Goal: Task Accomplishment & Management: Manage account settings

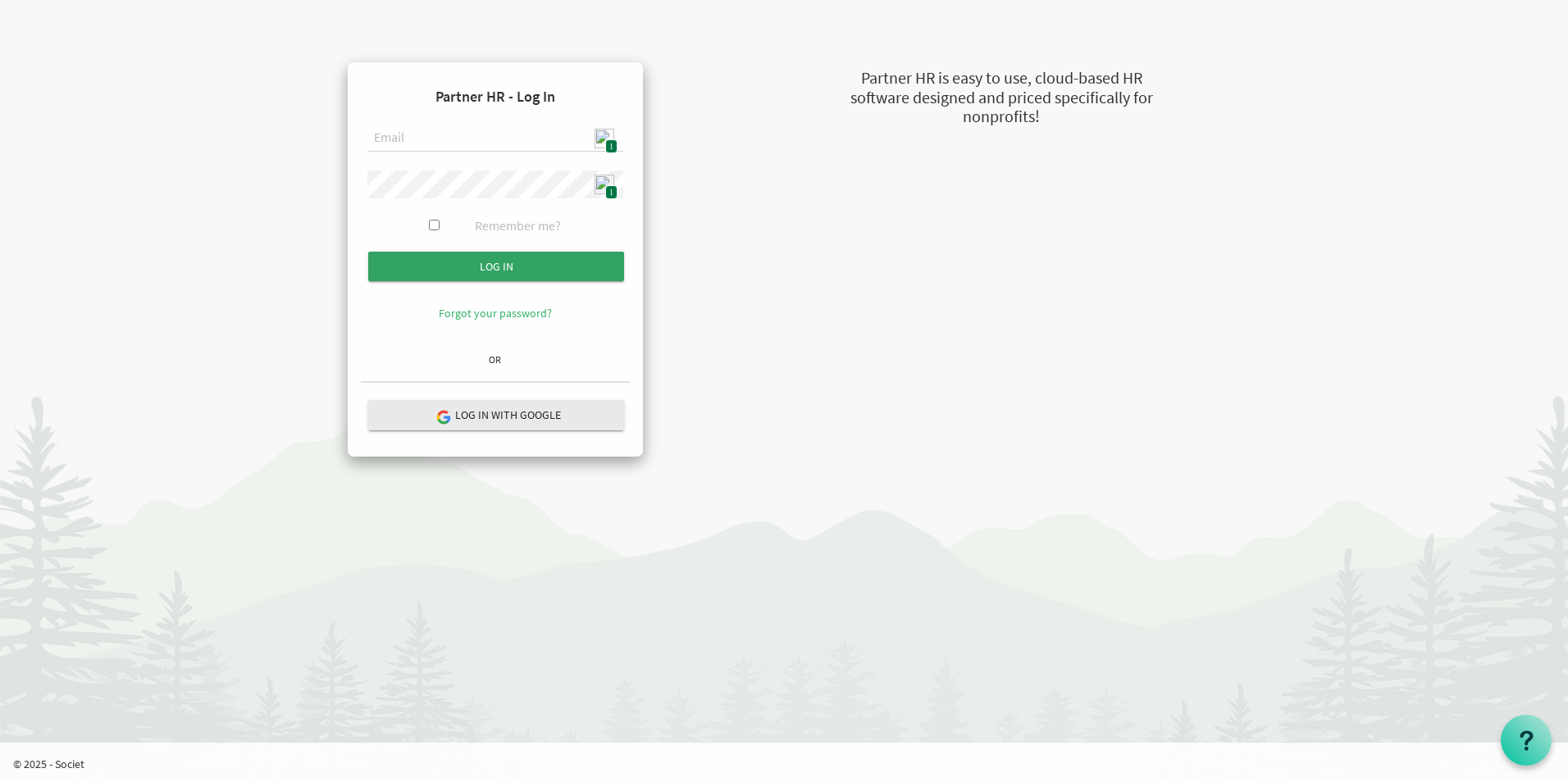
type input "admin@stepind.org"
click at [540, 264] on input "Log in" at bounding box center [495, 267] width 256 height 29
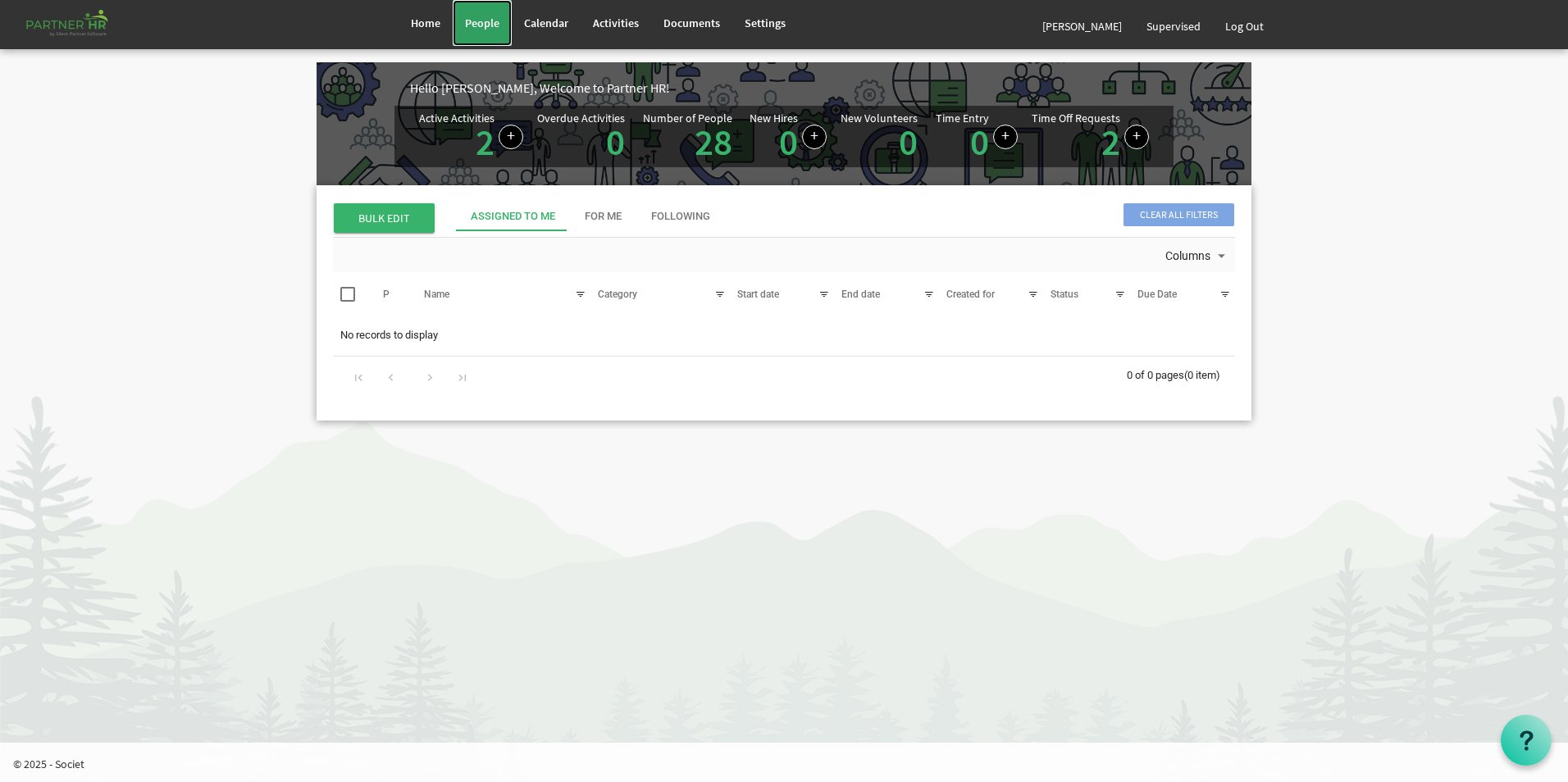
click at [467, 25] on span "People" at bounding box center [481, 22] width 34 height 15
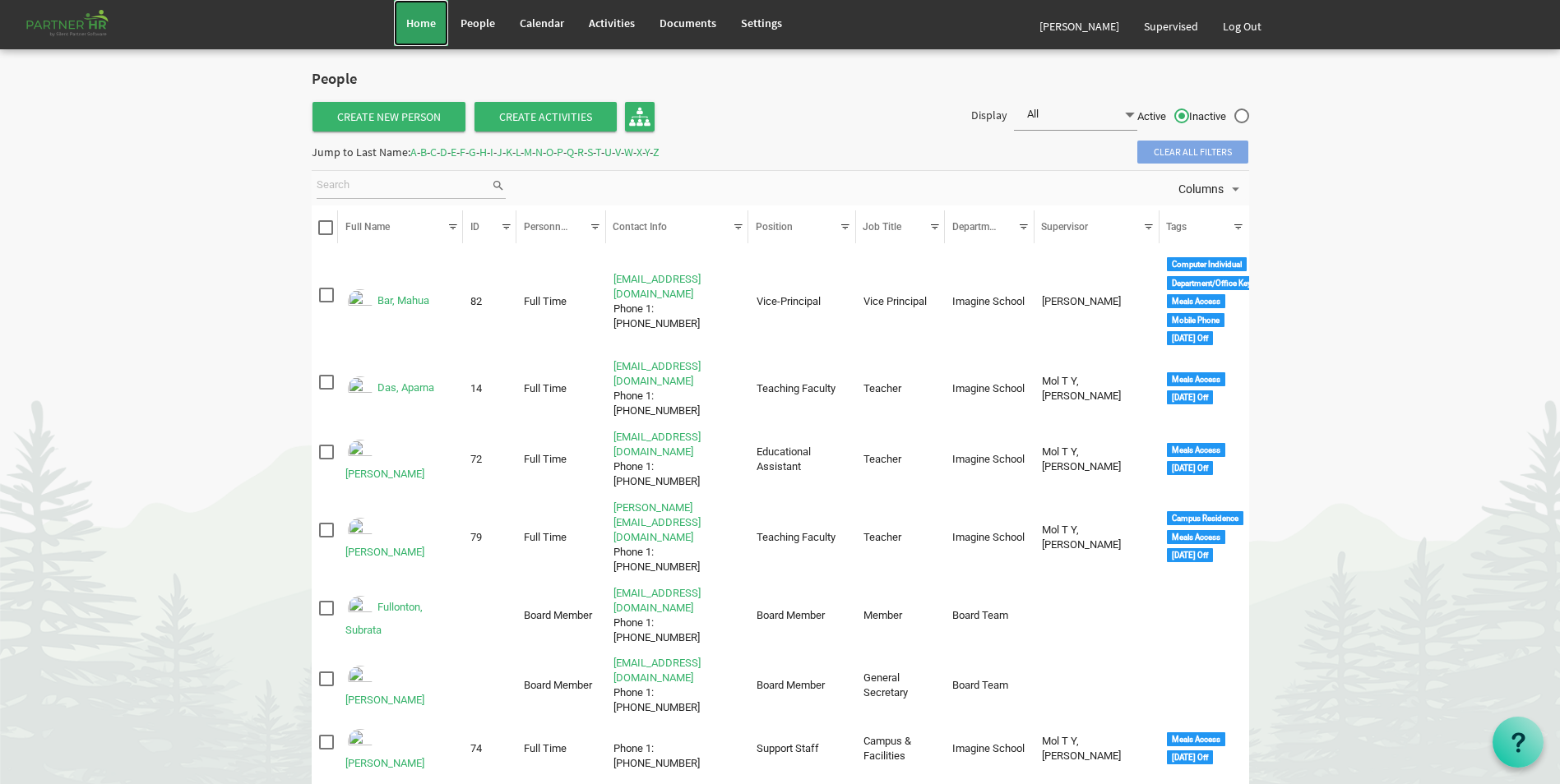
drag, startPoint x: 417, startPoint y: 27, endPoint x: 425, endPoint y: 29, distance: 8.2
click at [417, 27] on span "Home" at bounding box center [420, 22] width 29 height 15
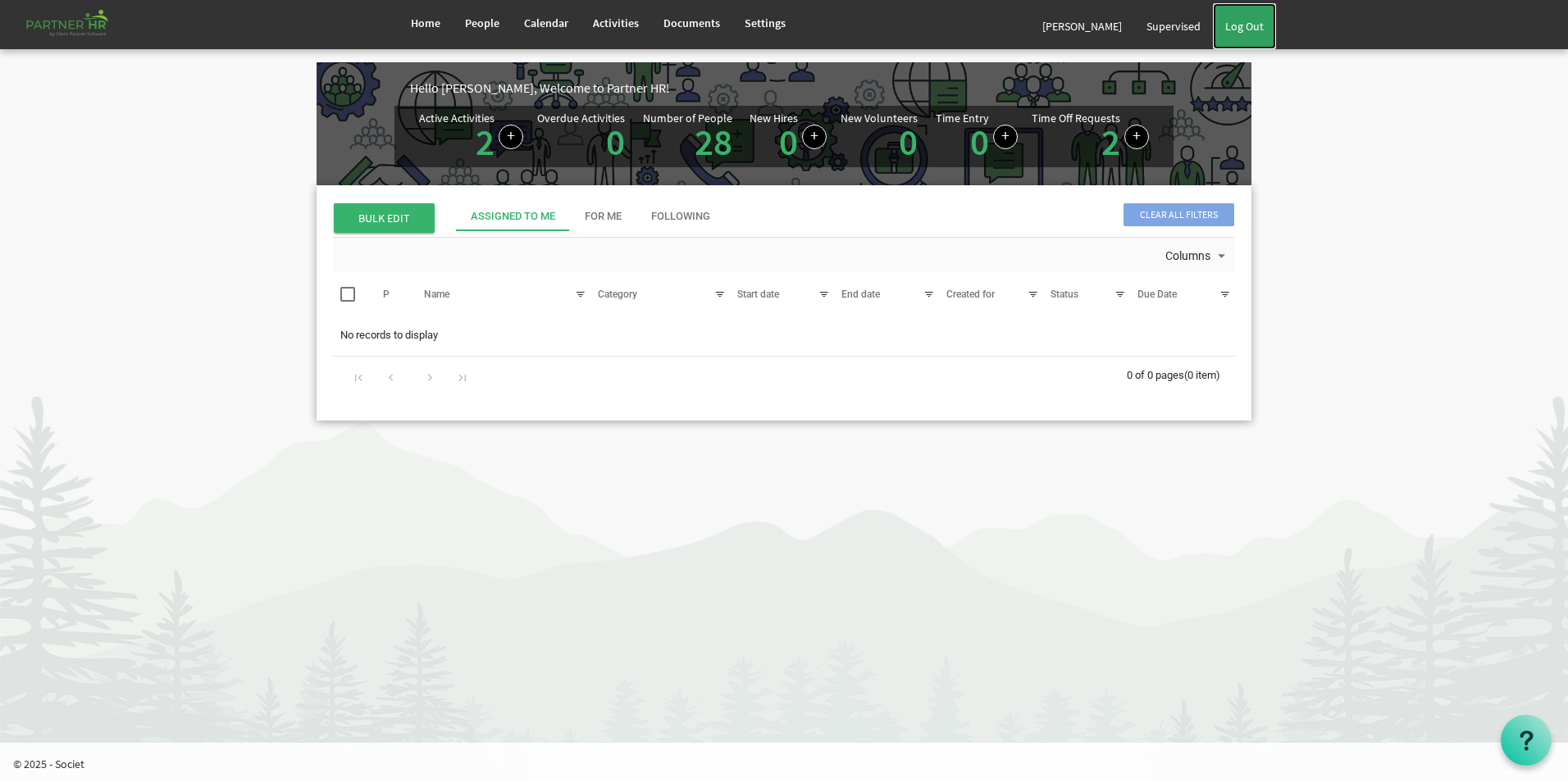
click at [1240, 22] on link "Log Out" at bounding box center [1244, 25] width 63 height 46
